Goal: Information Seeking & Learning: Check status

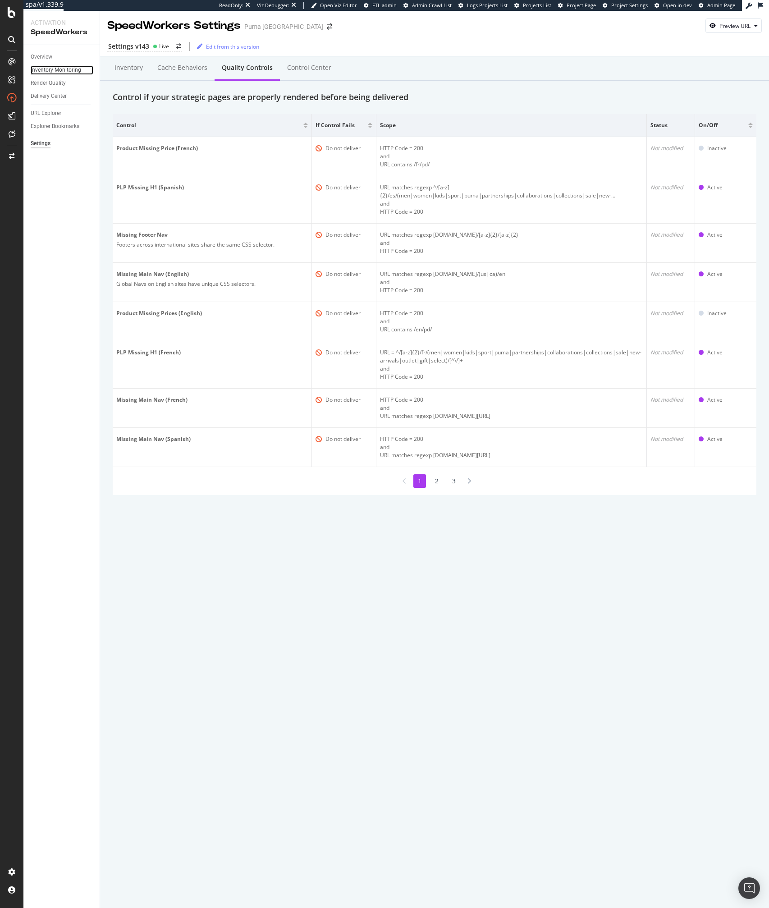
click at [41, 65] on div "Inventory Monitoring" at bounding box center [56, 69] width 51 height 9
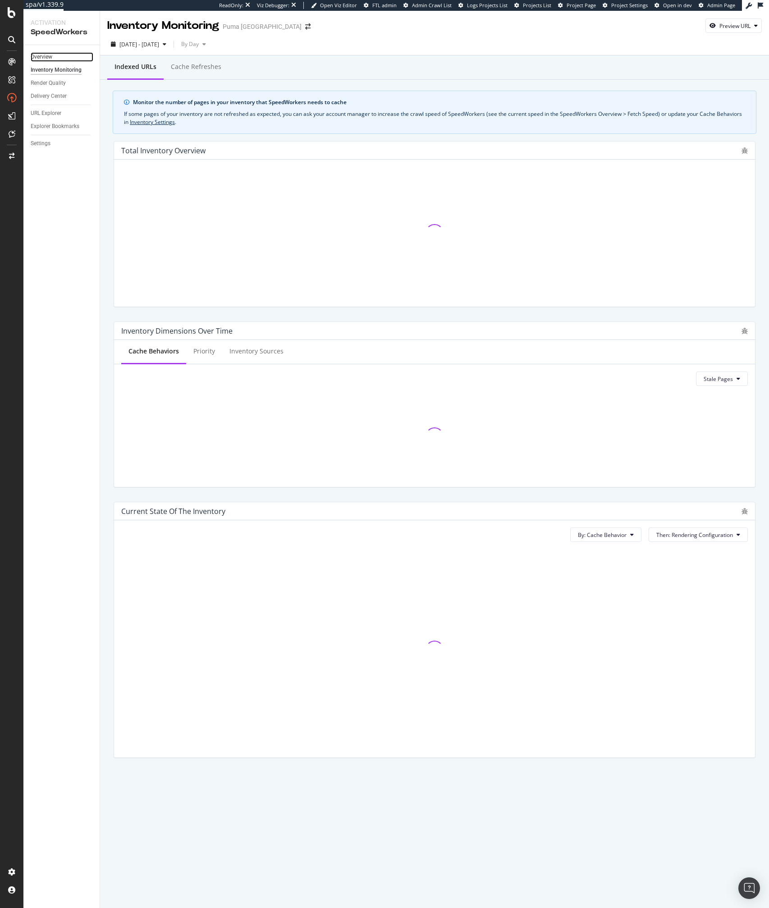
click at [53, 57] on link "Overview" at bounding box center [62, 56] width 63 height 9
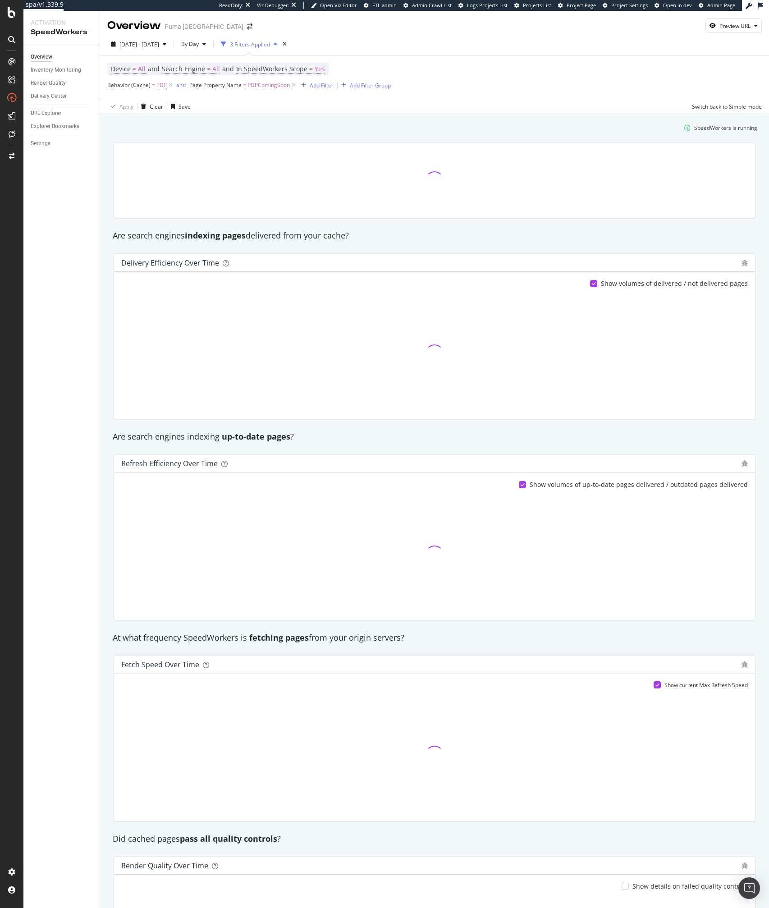
click at [604, 87] on div "Device = All and Search Engine = All and In SpeedWorkers Scope = Yes Behavior (…" at bounding box center [434, 76] width 655 height 43
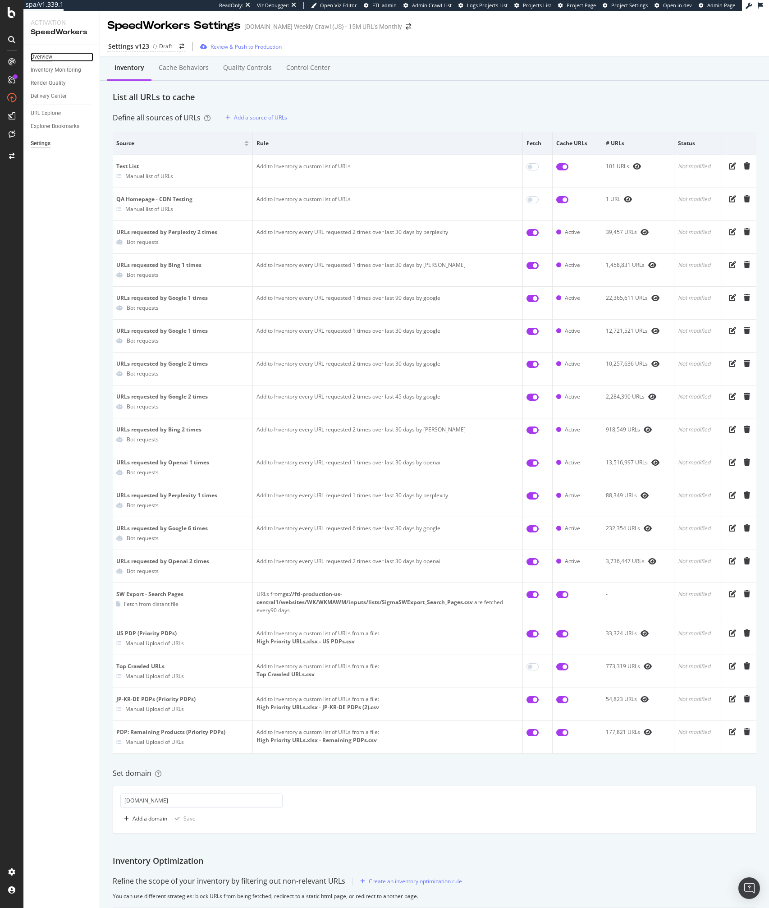
click at [49, 59] on div "Overview" at bounding box center [42, 56] width 22 height 9
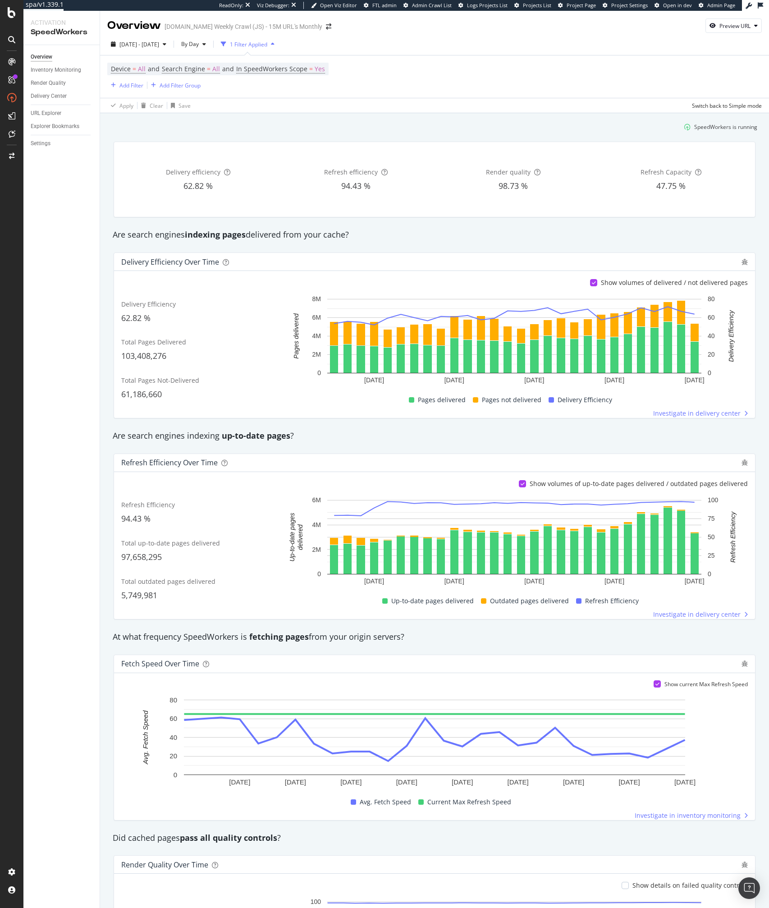
click at [439, 248] on div "Delivery Efficiency over time Show volumes of delivered / not delivered pages D…" at bounding box center [434, 335] width 653 height 180
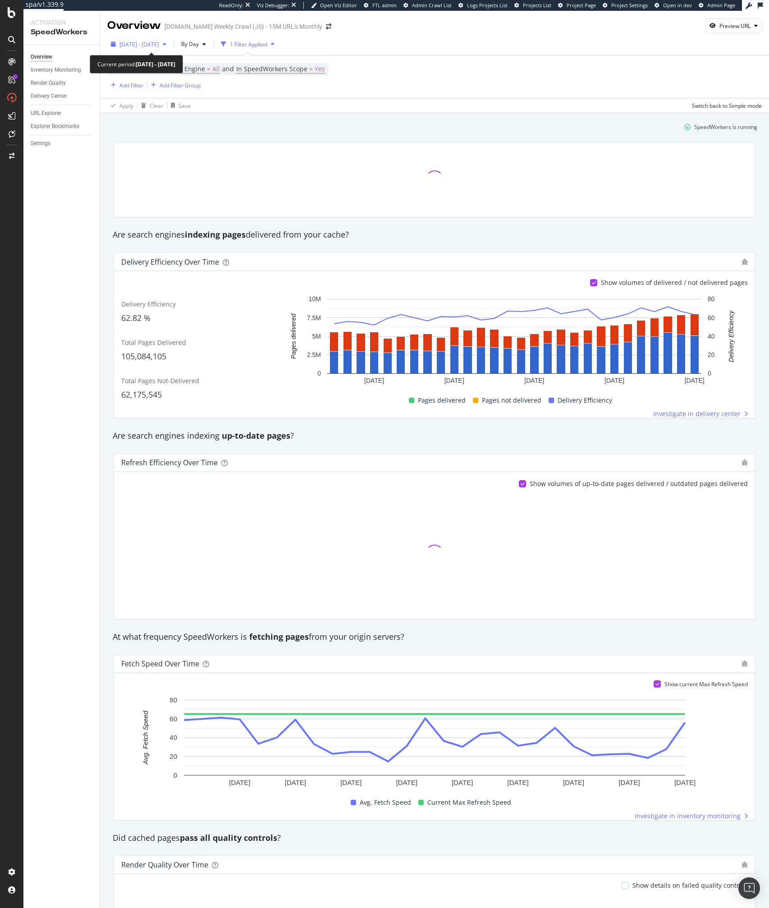
click at [153, 41] on span "[DATE] - [DATE]" at bounding box center [140, 45] width 40 height 8
click at [460, 84] on div "Device = All and Search Engine = All and In SpeedWorkers Scope = Yes Add Filter…" at bounding box center [434, 76] width 655 height 42
